Goal: Task Accomplishment & Management: Use online tool/utility

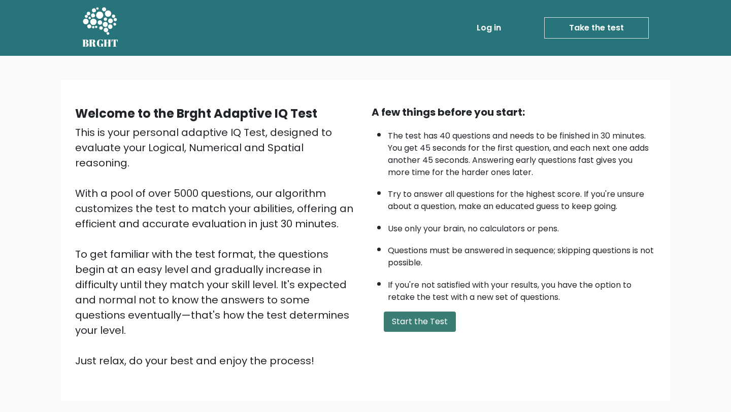
click at [440, 324] on button "Start the Test" at bounding box center [420, 322] width 72 height 20
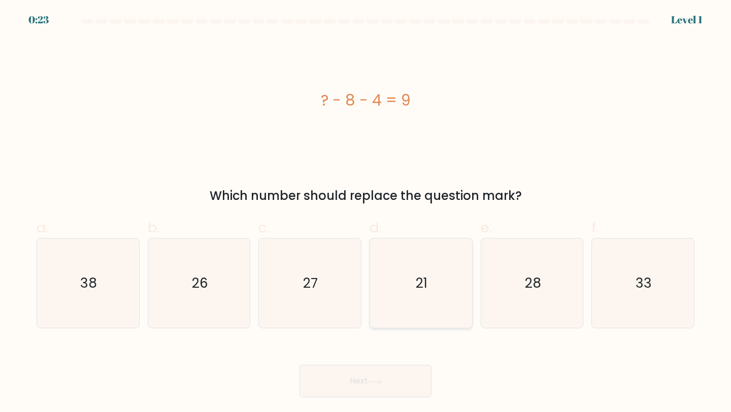
click at [408, 290] on icon "21" at bounding box center [421, 284] width 90 height 90
click at [366, 213] on input "d. 21" at bounding box center [366, 209] width 1 height 7
radio input "true"
click at [397, 348] on div "Next" at bounding box center [365, 369] width 670 height 57
click at [389, 383] on button "Next" at bounding box center [366, 381] width 132 height 32
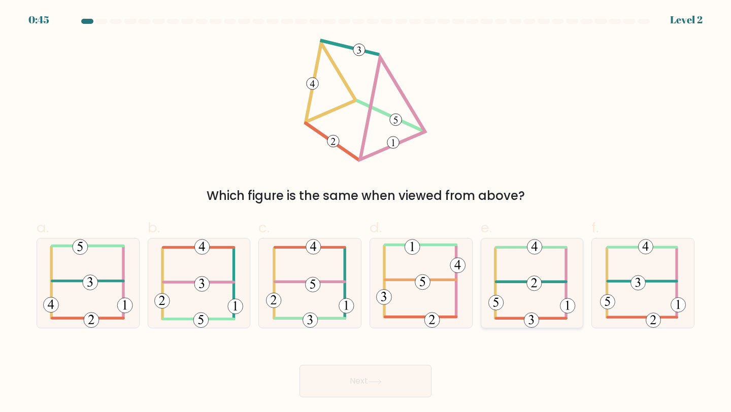
click at [517, 278] on icon at bounding box center [531, 284] width 87 height 90
click at [366, 213] on input "e." at bounding box center [366, 209] width 1 height 7
radio input "true"
click at [510, 287] on icon at bounding box center [532, 283] width 86 height 89
click at [366, 213] on input "e." at bounding box center [366, 209] width 1 height 7
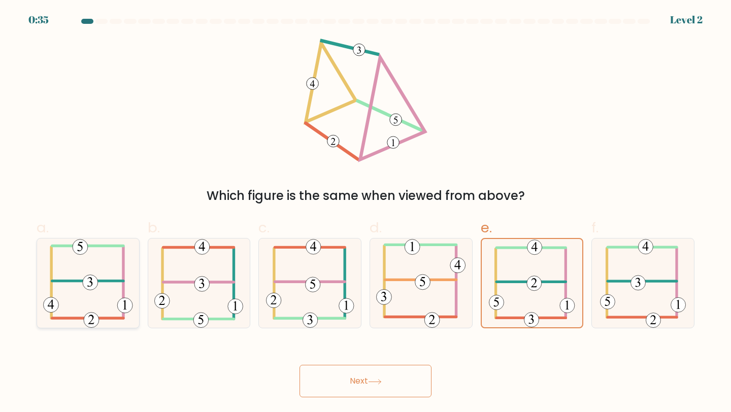
click at [114, 286] on icon at bounding box center [88, 284] width 90 height 90
click at [366, 213] on input "a." at bounding box center [366, 209] width 1 height 7
radio input "true"
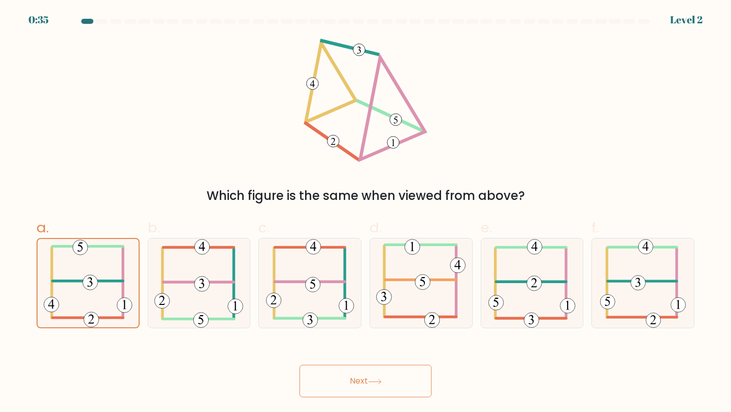
click at [372, 373] on button "Next" at bounding box center [366, 381] width 132 height 32
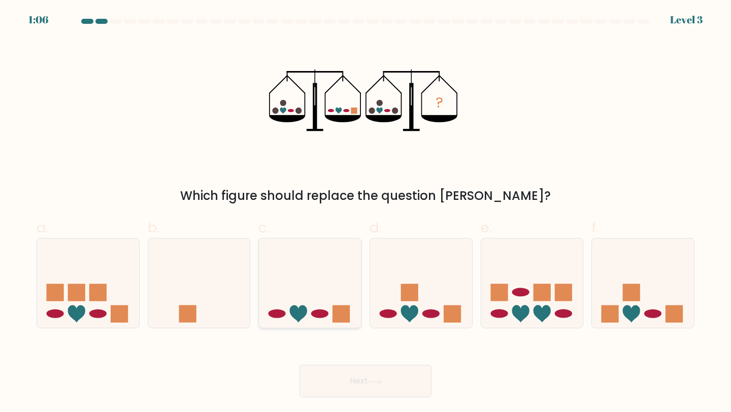
click at [291, 270] on icon at bounding box center [310, 283] width 102 height 84
click at [366, 213] on input "c." at bounding box center [366, 209] width 1 height 7
radio input "true"
click at [352, 358] on div "Next" at bounding box center [365, 369] width 670 height 57
click at [352, 381] on button "Next" at bounding box center [366, 381] width 132 height 32
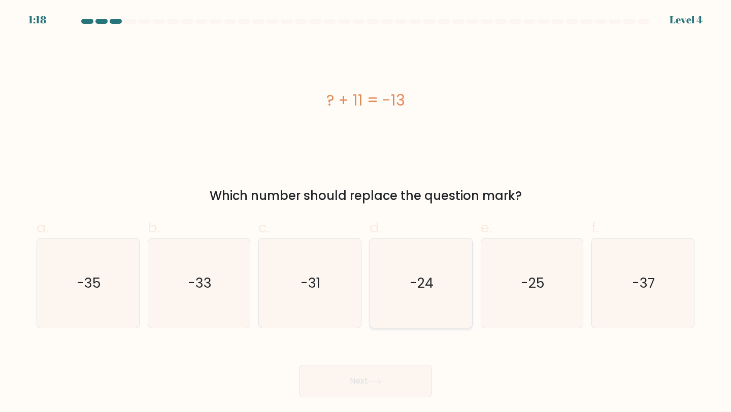
click at [410, 292] on icon "-24" at bounding box center [421, 284] width 90 height 90
click at [366, 213] on input "d. -24" at bounding box center [366, 209] width 1 height 7
radio input "true"
click at [408, 372] on button "Next" at bounding box center [366, 381] width 132 height 32
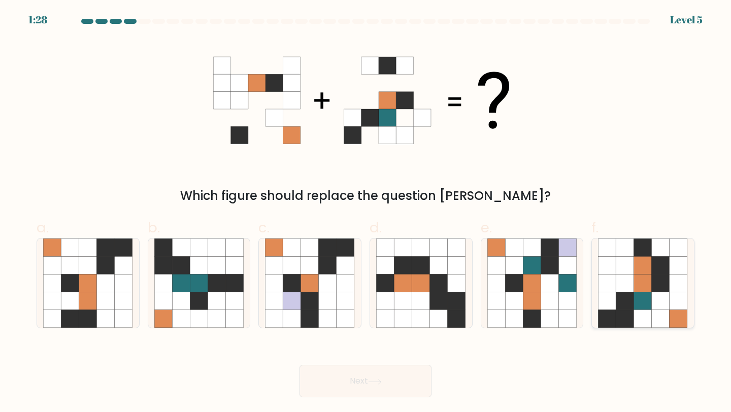
click at [684, 268] on icon at bounding box center [679, 265] width 18 height 18
click at [366, 213] on input "f." at bounding box center [366, 209] width 1 height 7
radio input "true"
click at [398, 387] on button "Next" at bounding box center [366, 381] width 132 height 32
